Goal: Find specific page/section: Find specific page/section

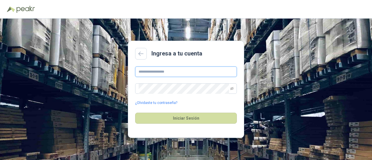
click at [158, 71] on input "text" at bounding box center [186, 72] width 102 height 10
type input "**********"
click at [232, 89] on icon "eye-invisible" at bounding box center [231, 88] width 3 height 3
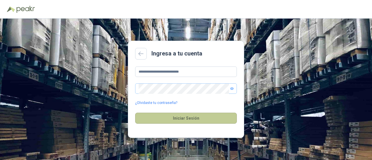
click at [198, 121] on button "Iniciar Sesión" at bounding box center [186, 118] width 102 height 11
click at [187, 117] on button "Iniciar Sesión" at bounding box center [186, 118] width 102 height 11
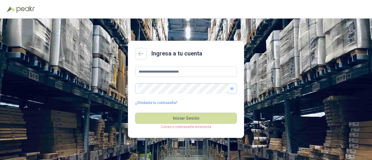
click at [184, 128] on p "Correo o contraseña incorrecta" at bounding box center [186, 127] width 102 height 6
click at [171, 126] on p "Correo o contraseña incorrecta" at bounding box center [186, 127] width 102 height 6
click at [185, 103] on div "¿Olvidaste tu contraseña?" at bounding box center [186, 103] width 102 height 6
click at [156, 103] on link "¿Olvidaste tu contraseña?" at bounding box center [156, 103] width 42 height 6
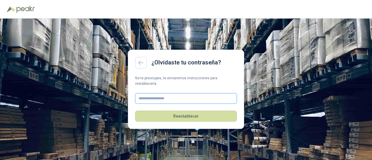
click at [150, 96] on input "text" at bounding box center [186, 98] width 102 height 10
type input "**********"
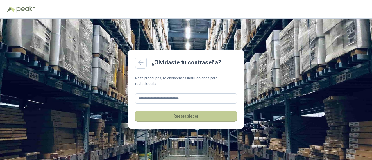
click at [182, 113] on button "Reestablecer" at bounding box center [186, 116] width 102 height 11
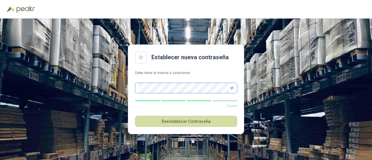
click at [231, 87] on icon "eye-invisible" at bounding box center [231, 87] width 3 height 3
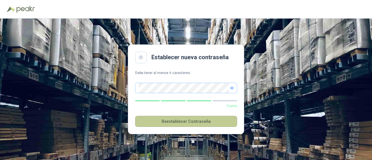
click at [186, 120] on button "Reestablecer Contraseña" at bounding box center [186, 121] width 102 height 11
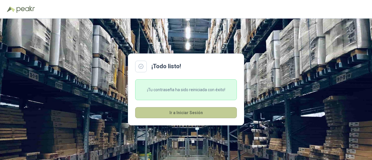
click at [181, 115] on button "Ir a Iniciar Sesión" at bounding box center [186, 112] width 102 height 11
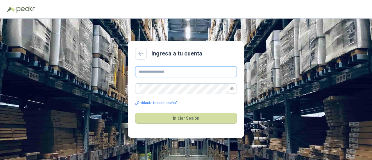
type input "**********"
click at [232, 89] on icon "eye-invisible" at bounding box center [232, 88] width 1 height 1
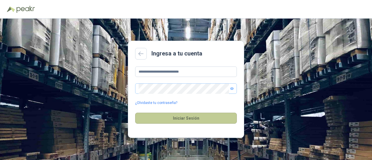
click at [194, 121] on button "Iniciar Sesión" at bounding box center [186, 118] width 102 height 11
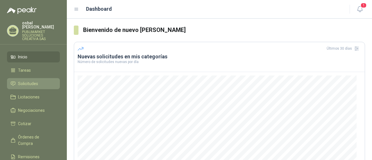
click at [32, 80] on span "Solicitudes" at bounding box center [28, 83] width 20 height 6
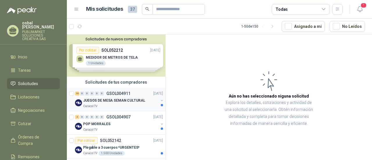
click at [112, 103] on p "JUEGOS DE MESA SEMAN CULTURAL" at bounding box center [114, 101] width 62 height 6
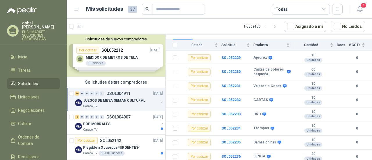
scroll to position [61, 0]
click at [118, 126] on div "POP MORRALES" at bounding box center [120, 124] width 75 height 7
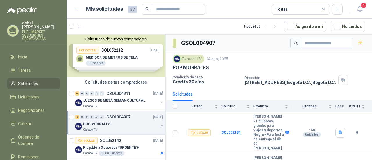
scroll to position [31, 0]
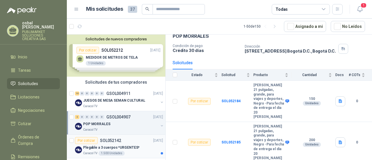
click at [137, 140] on div "Por cotizar SOL052142 [DATE]" at bounding box center [119, 140] width 88 height 7
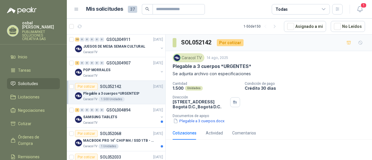
scroll to position [56, 0]
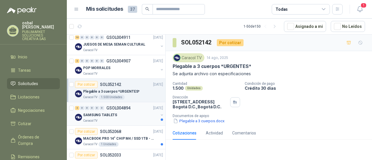
click at [122, 119] on div "Caracol TV" at bounding box center [120, 121] width 75 height 5
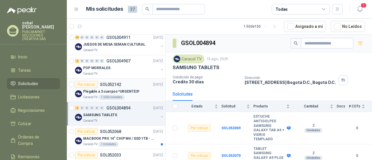
click at [135, 97] on div "Caracol TV 1.500 Unidades" at bounding box center [123, 97] width 80 height 5
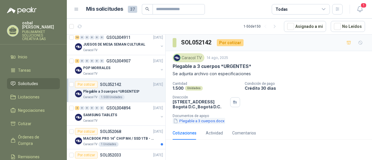
click at [209, 121] on button "Plegable a 3 cuerpos.docx" at bounding box center [199, 121] width 53 height 6
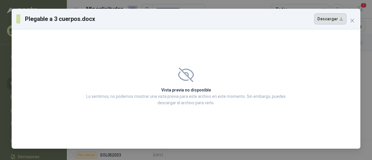
click at [331, 19] on button "Descargar" at bounding box center [330, 18] width 32 height 11
click at [350, 20] on icon "close" at bounding box center [352, 20] width 5 height 5
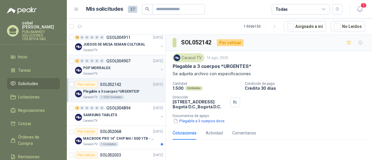
click at [119, 70] on div "POP MORRALES" at bounding box center [120, 67] width 75 height 7
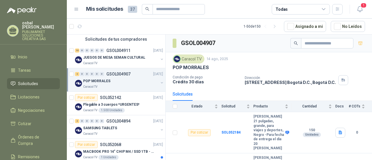
scroll to position [45, 0]
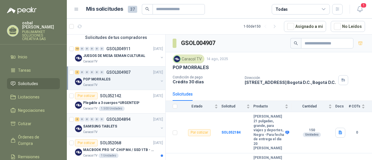
click at [129, 123] on div "SAMSUNG TABLETS" at bounding box center [120, 126] width 75 height 7
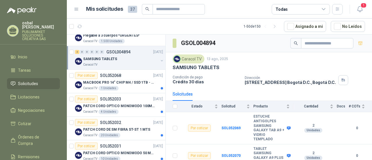
scroll to position [116, 0]
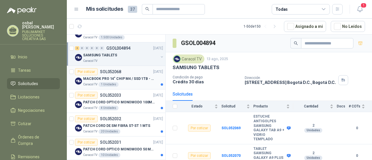
click at [129, 86] on article "Por cotizar SOL052068 [DATE] MACBOOK PRO 14" CHIP M4 / SSD 1TB - 24 GB RAM Cara…" at bounding box center [116, 78] width 98 height 24
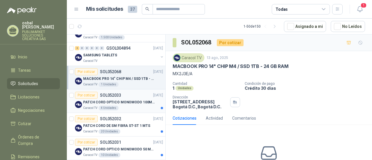
click at [127, 106] on div "Caracol TV 4 Unidades" at bounding box center [123, 108] width 80 height 5
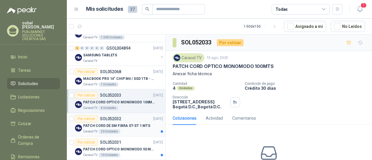
click at [126, 129] on div "Caracol TV 20 Unidades" at bounding box center [123, 131] width 80 height 5
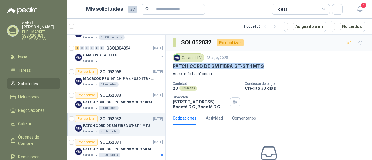
drag, startPoint x: 173, startPoint y: 65, endPoint x: 271, endPoint y: 64, distance: 97.9
click at [271, 64] on div "PATCH CORD DE SM FIBRA ST-ST 1 MTS" at bounding box center [269, 66] width 192 height 6
copy p "PATCH CORD DE SM FIBRA ST-ST 1 MTS"
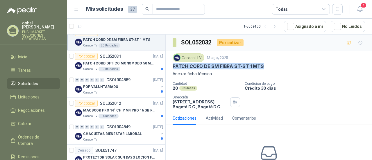
scroll to position [198, 0]
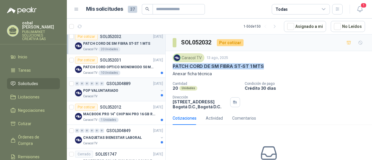
click at [132, 92] on div "POP VALUNTARIADO" at bounding box center [120, 90] width 75 height 7
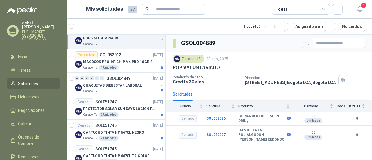
scroll to position [254, 0]
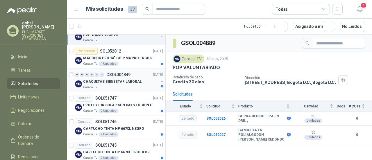
click at [122, 83] on p "CHAQUETAS BIENESTAR LABORAL" at bounding box center [112, 82] width 59 height 6
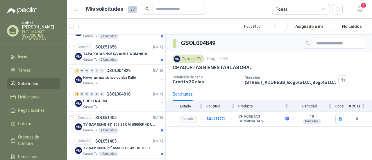
scroll to position [376, 0]
click at [138, 99] on div "POP DIA A DIA" at bounding box center [120, 101] width 75 height 7
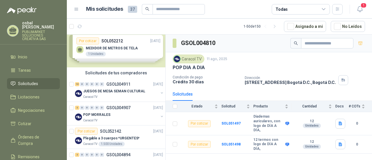
scroll to position [7, 0]
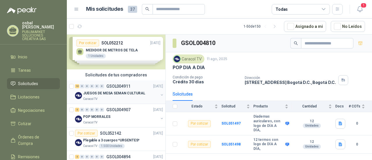
click at [111, 99] on div "Caracol TV" at bounding box center [120, 99] width 75 height 5
